Goal: Communication & Community: Answer question/provide support

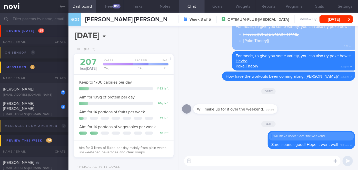
scroll to position [1893, 0]
click at [56, 88] on div "7" at bounding box center [59, 91] width 11 height 8
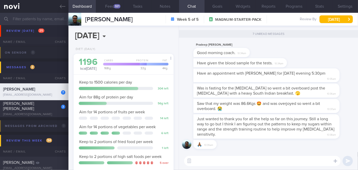
scroll to position [45, 90]
click at [236, 158] on textarea at bounding box center [262, 161] width 156 height 10
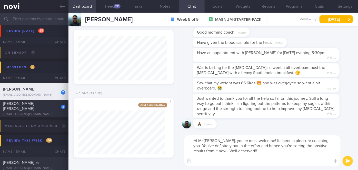
scroll to position [0, 0]
click at [232, 156] on textarea "Hi Mr [PERSON_NAME], you're most welcome! Its been a pleasure coaching you. You…" at bounding box center [262, 150] width 156 height 31
click at [261, 151] on textarea "Hi Mr [PERSON_NAME], you're most welcome! Its been a pleasure coaching you. You…" at bounding box center [262, 150] width 156 height 31
type textarea "Hi Mr [PERSON_NAME], you're most welcome! Its been a pleasure coaching you. You…"
click at [348, 161] on button "submit" at bounding box center [348, 161] width 10 height 10
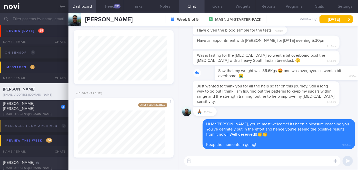
drag, startPoint x: 272, startPoint y: 76, endPoint x: 317, endPoint y: 77, distance: 45.2
click at [317, 77] on div "Saw that my weight was 86.6Kgs 🤩 and was overjoyed so went a bit overboard. 😭 1…" at bounding box center [274, 73] width 162 height 14
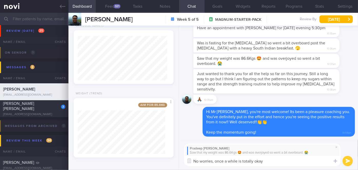
type textarea "No worries, once a while is totally okay!"
